Goal: Task Accomplishment & Management: Manage account settings

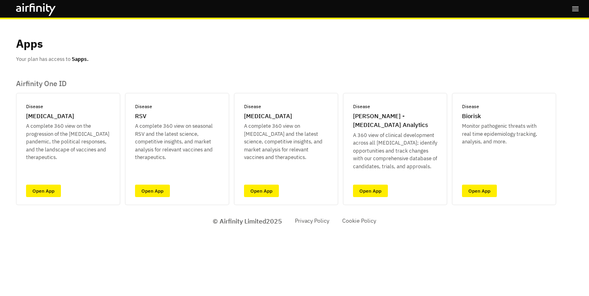
click at [577, 11] on icon "right-menu" at bounding box center [576, 9] width 8 height 8
click at [500, 47] on button "Logout" at bounding box center [519, 46] width 119 height 15
